Goal: Information Seeking & Learning: Find contact information

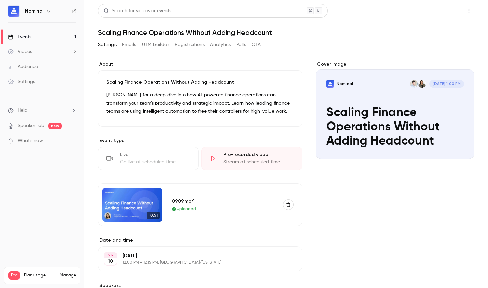
click at [436, 11] on button "Share" at bounding box center [445, 11] width 27 height 14
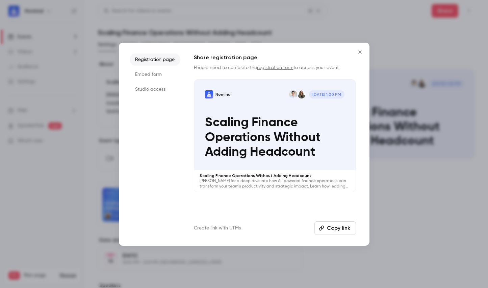
click at [154, 88] on li "Studio access" at bounding box center [155, 89] width 51 height 12
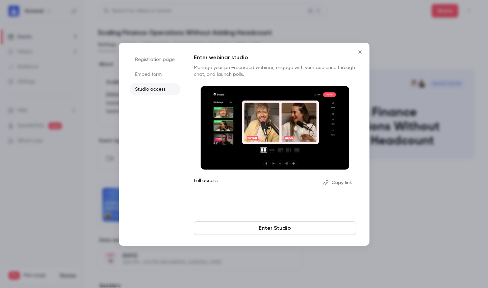
click at [262, 230] on link "Enter Studio" at bounding box center [275, 228] width 162 height 14
click at [358, 49] on icon "Close" at bounding box center [360, 51] width 8 height 5
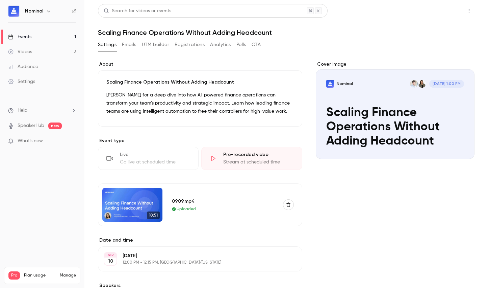
click at [442, 11] on button "Share" at bounding box center [445, 11] width 27 height 14
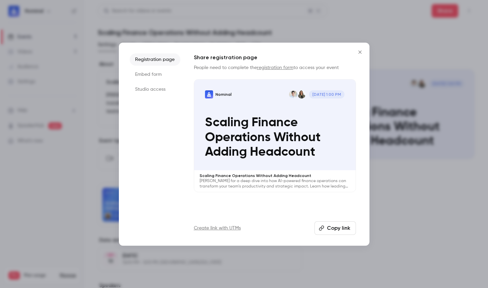
click at [417, 46] on div at bounding box center [244, 144] width 488 height 288
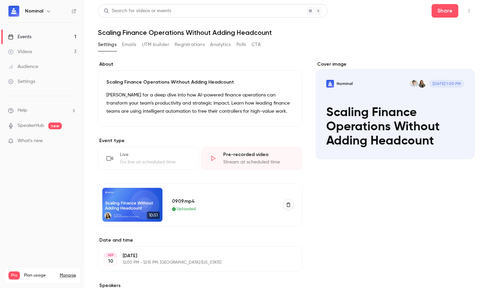
click at [28, 50] on div "Videos" at bounding box center [20, 51] width 24 height 7
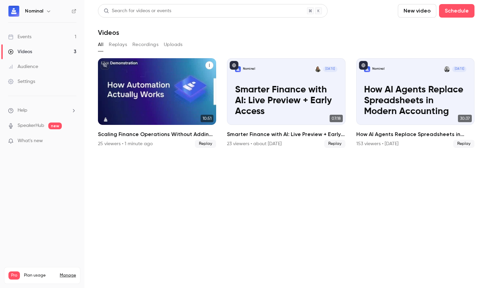
click at [136, 78] on div "Nominal [DATE] Scaling Finance Operations Without Adding Headcount" at bounding box center [157, 91] width 118 height 67
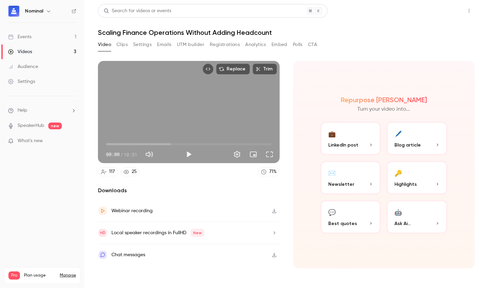
click at [448, 9] on button "Share" at bounding box center [445, 11] width 27 height 14
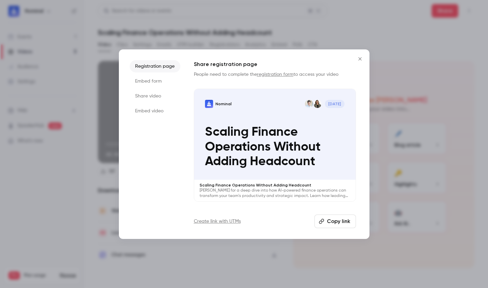
click at [162, 99] on li "Share video" at bounding box center [155, 96] width 51 height 12
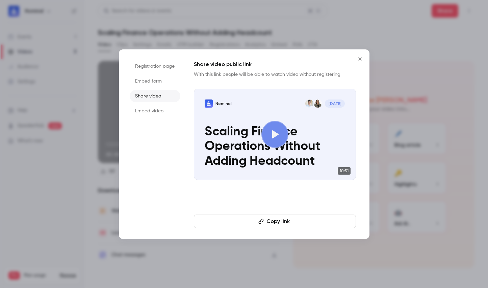
click at [272, 216] on button "Copy link" at bounding box center [275, 221] width 162 height 14
click at [359, 60] on icon "Close" at bounding box center [360, 58] width 8 height 5
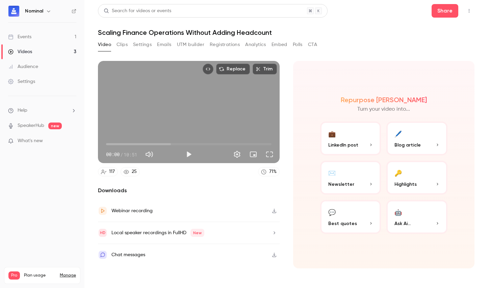
click at [215, 45] on button "Registrations" at bounding box center [225, 44] width 30 height 11
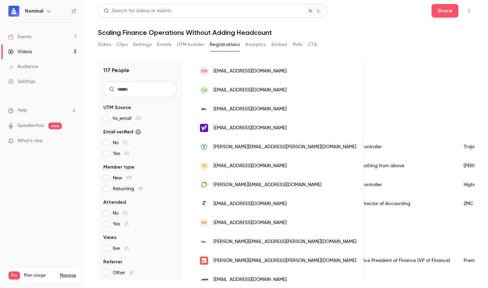
scroll to position [537, 0]
click at [35, 34] on link "Events 1" at bounding box center [42, 36] width 85 height 15
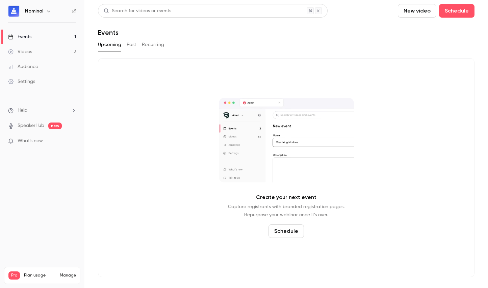
click at [43, 54] on link "Videos 3" at bounding box center [42, 51] width 85 height 15
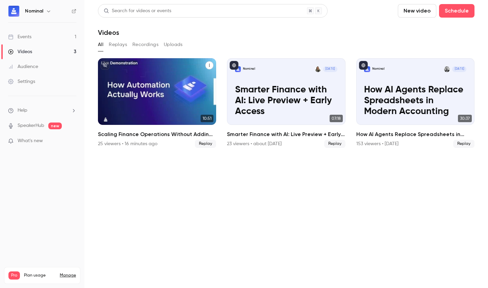
click at [171, 121] on div "Nominal [DATE] Scaling Finance Operations Without Adding Headcount" at bounding box center [157, 91] width 118 height 67
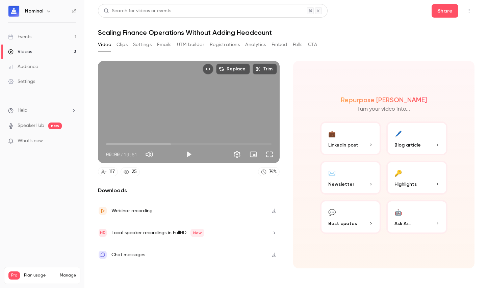
click at [135, 172] on div "25" at bounding box center [134, 171] width 5 height 7
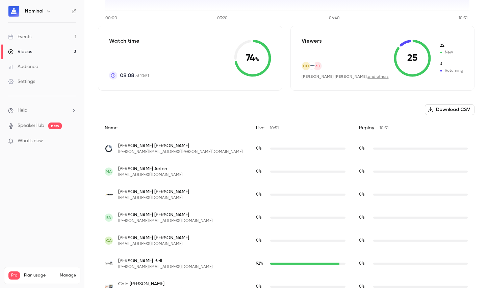
scroll to position [153, 0]
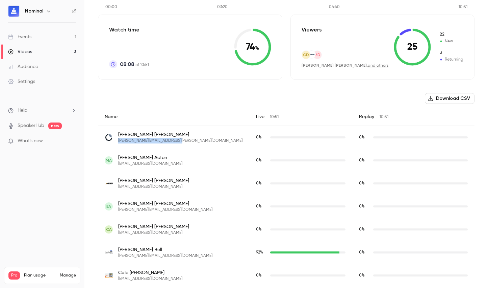
drag, startPoint x: 189, startPoint y: 141, endPoint x: 116, endPoint y: 142, distance: 73.4
click at [116, 142] on div "[PERSON_NAME] Aaron [EMAIL_ADDRESS][PERSON_NAME][DOMAIN_NAME]" at bounding box center [174, 137] width 138 height 12
copy span "[PERSON_NAME][EMAIL_ADDRESS][PERSON_NAME][DOMAIN_NAME]"
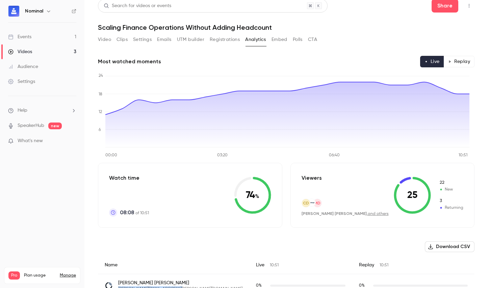
scroll to position [0, 0]
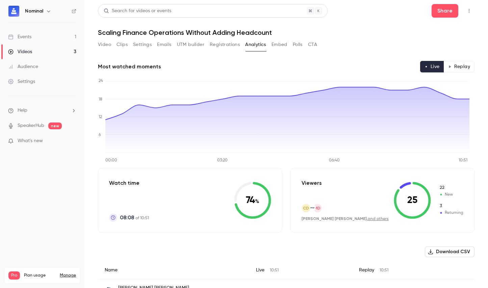
click at [309, 184] on p "Viewers" at bounding box center [312, 183] width 20 height 8
click at [348, 213] on div "CD Md [PERSON_NAME] [PERSON_NAME] , and others" at bounding box center [345, 212] width 87 height 18
click at [344, 217] on span "[PERSON_NAME] [PERSON_NAME]" at bounding box center [334, 218] width 65 height 5
click at [368, 220] on link "and others" at bounding box center [378, 219] width 21 height 4
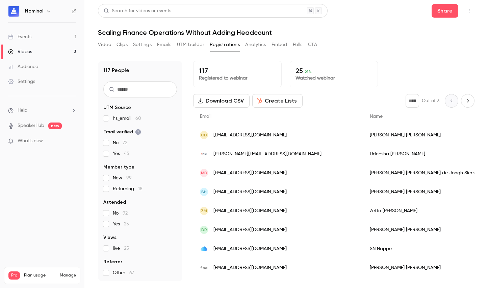
click at [313, 80] on p "Watched webinar" at bounding box center [334, 78] width 77 height 7
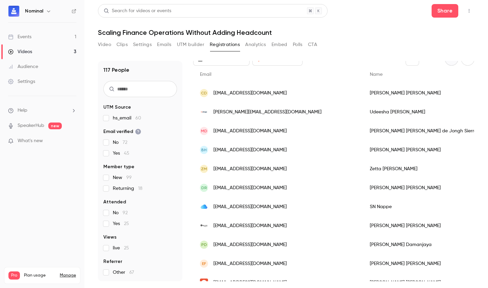
scroll to position [32, 0]
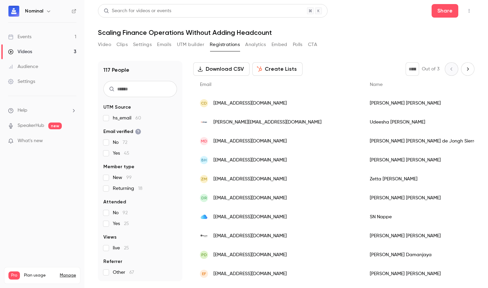
click at [266, 196] on div "DR [PERSON_NAME][EMAIL_ADDRESS][DOMAIN_NAME]" at bounding box center [278, 197] width 170 height 19
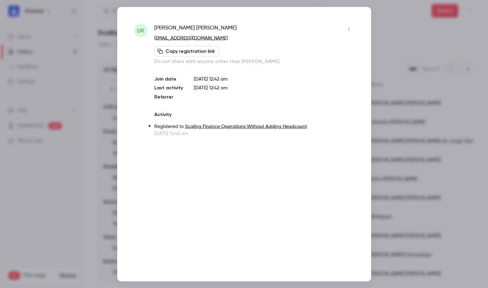
click at [394, 27] on div at bounding box center [244, 144] width 488 height 288
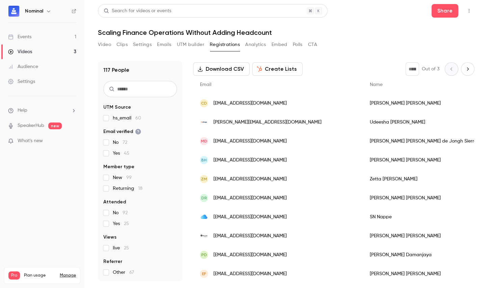
click at [259, 239] on div "[EMAIL_ADDRESS][DOMAIN_NAME]" at bounding box center [278, 235] width 170 height 19
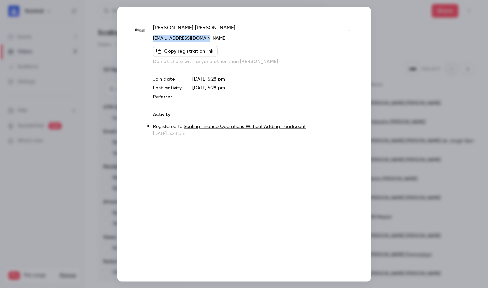
drag, startPoint x: 204, startPoint y: 38, endPoint x: 154, endPoint y: 39, distance: 50.7
click at [154, 39] on p "[EMAIL_ADDRESS][DOMAIN_NAME]" at bounding box center [253, 37] width 201 height 7
copy link "[EMAIL_ADDRESS][DOMAIN_NAME]"
click at [389, 20] on div at bounding box center [244, 144] width 488 height 288
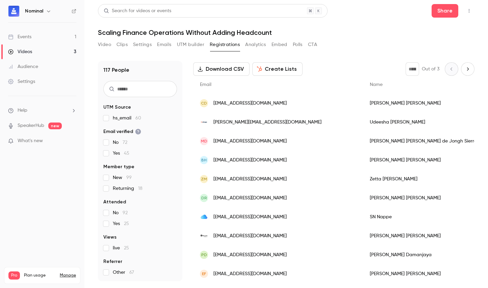
click at [193, 45] on button "UTM builder" at bounding box center [190, 44] width 27 height 11
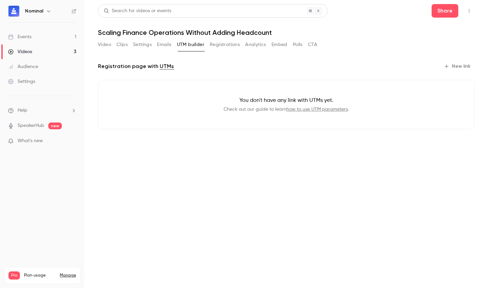
click at [159, 45] on button "Emails" at bounding box center [164, 44] width 14 height 11
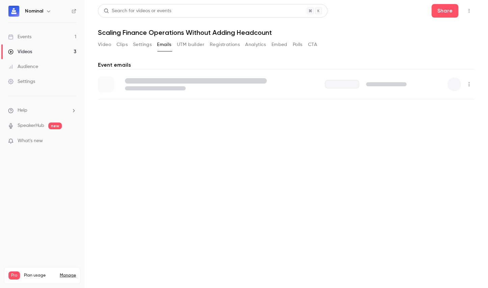
click at [106, 45] on button "Video" at bounding box center [104, 44] width 13 height 11
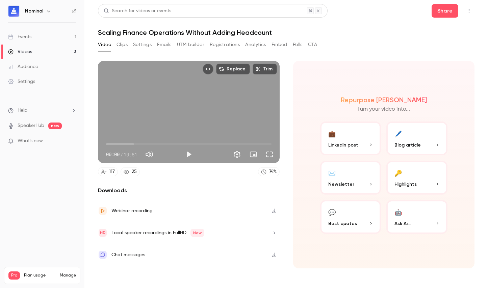
click at [132, 170] on div "25" at bounding box center [134, 171] width 5 height 7
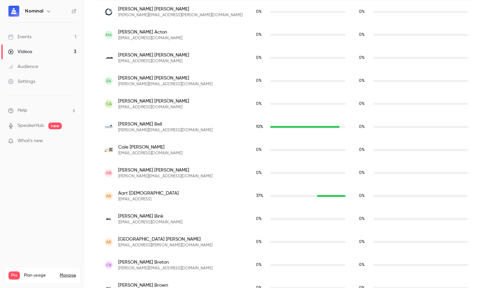
scroll to position [279, 0]
drag, startPoint x: 187, startPoint y: 130, endPoint x: 119, endPoint y: 131, distance: 67.3
click at [119, 131] on div "[PERSON_NAME] [PERSON_NAME][EMAIL_ADDRESS][DOMAIN_NAME]" at bounding box center [174, 126] width 138 height 12
copy span "[PERSON_NAME][EMAIL_ADDRESS][DOMAIN_NAME]"
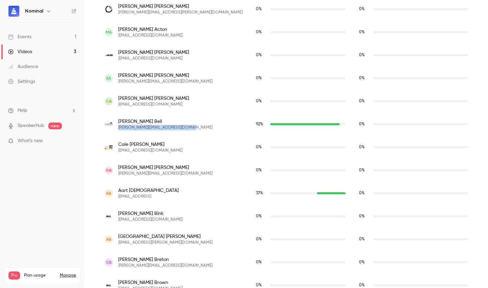
scroll to position [282, 0]
click at [167, 125] on span "[PERSON_NAME][EMAIL_ADDRESS][DOMAIN_NAME]" at bounding box center [165, 126] width 94 height 5
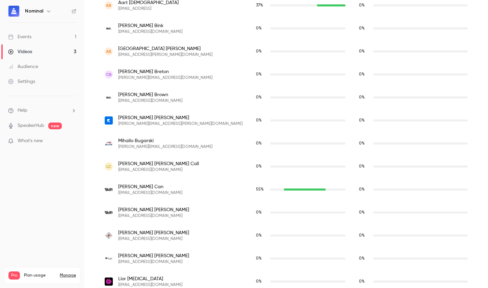
scroll to position [643, 0]
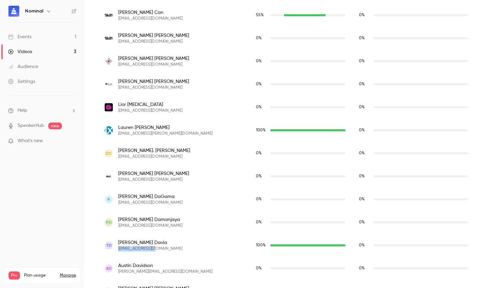
drag, startPoint x: 160, startPoint y: 246, endPoint x: 118, endPoint y: 248, distance: 41.3
click at [118, 248] on div "TD [PERSON_NAME] [EMAIL_ADDRESS][DOMAIN_NAME]" at bounding box center [174, 245] width 138 height 12
copy span "[EMAIL_ADDRESS][DOMAIN_NAME]"
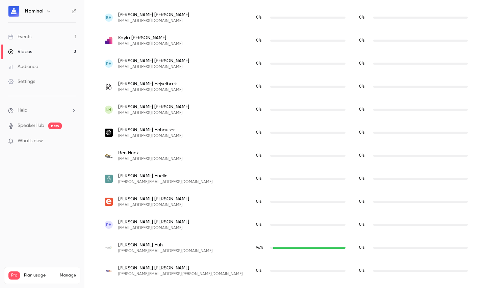
scroll to position [1286, 0]
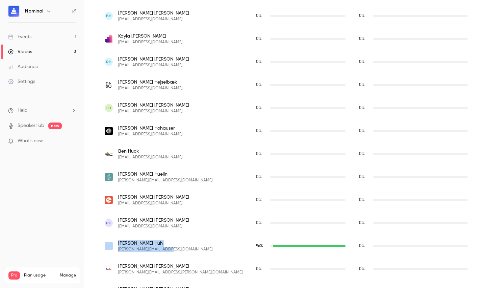
drag, startPoint x: 174, startPoint y: 248, endPoint x: 115, endPoint y: 250, distance: 59.5
click at [115, 250] on div "[PERSON_NAME] [PERSON_NAME][EMAIL_ADDRESS][DOMAIN_NAME]" at bounding box center [174, 246] width 138 height 12
click at [160, 248] on span "[PERSON_NAME][EMAIL_ADDRESS][DOMAIN_NAME]" at bounding box center [165, 248] width 94 height 5
drag, startPoint x: 183, startPoint y: 250, endPoint x: 118, endPoint y: 250, distance: 64.9
click at [118, 250] on div "[PERSON_NAME] [PERSON_NAME][EMAIL_ADDRESS][DOMAIN_NAME]" at bounding box center [174, 246] width 138 height 12
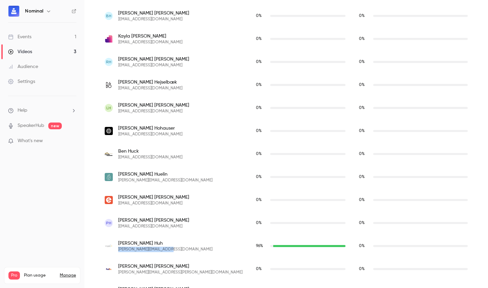
copy span "[PERSON_NAME][EMAIL_ADDRESS][DOMAIN_NAME]"
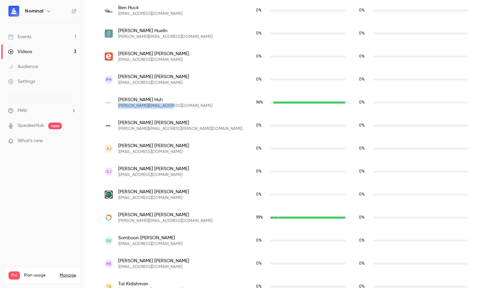
scroll to position [1439, 0]
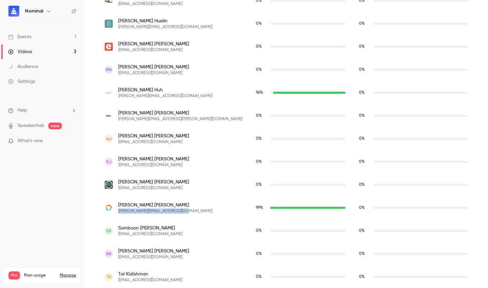
drag, startPoint x: 184, startPoint y: 210, endPoint x: 119, endPoint y: 212, distance: 64.9
click at [119, 212] on div "[PERSON_NAME] [PERSON_NAME][EMAIL_ADDRESS][DOMAIN_NAME]" at bounding box center [174, 207] width 138 height 12
copy span "[PERSON_NAME][EMAIL_ADDRESS][DOMAIN_NAME]"
